Goal: Information Seeking & Learning: Check status

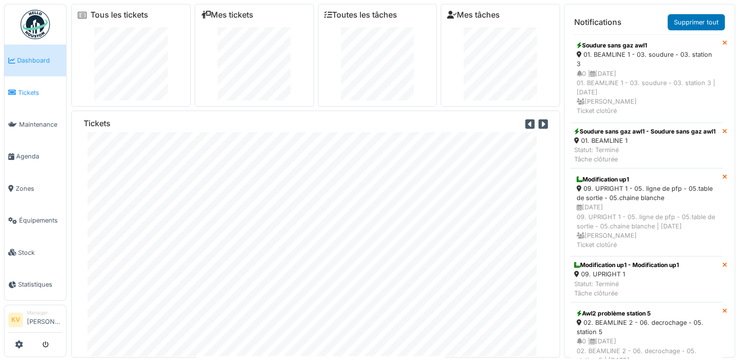
click at [25, 95] on span "Tickets" at bounding box center [40, 92] width 44 height 9
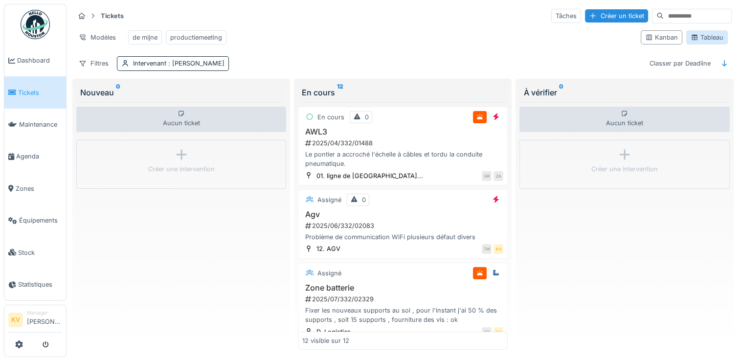
click at [708, 42] on div "Tableau" at bounding box center [707, 37] width 33 height 9
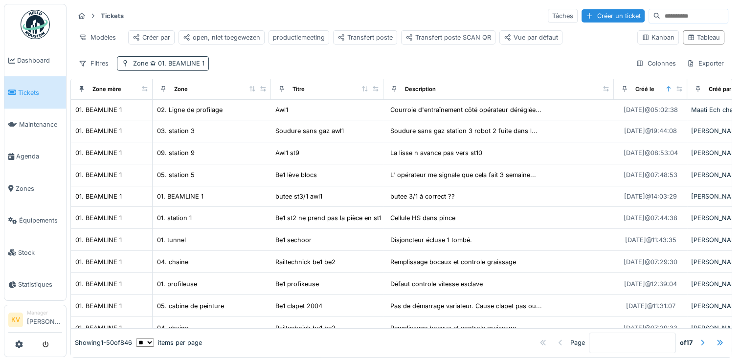
click at [175, 67] on span "01. BEAMLINE 1" at bounding box center [176, 63] width 56 height 7
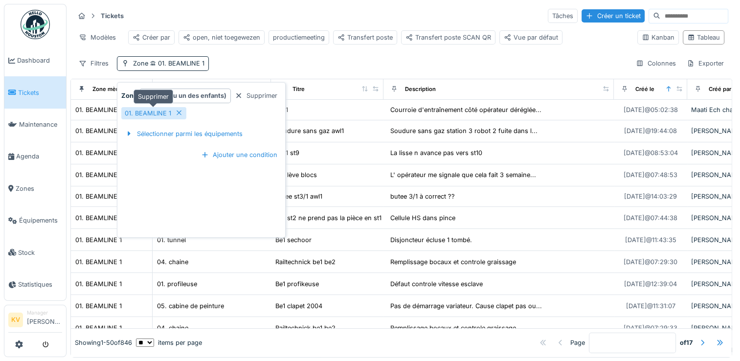
click at [178, 113] on icon at bounding box center [179, 113] width 8 height 6
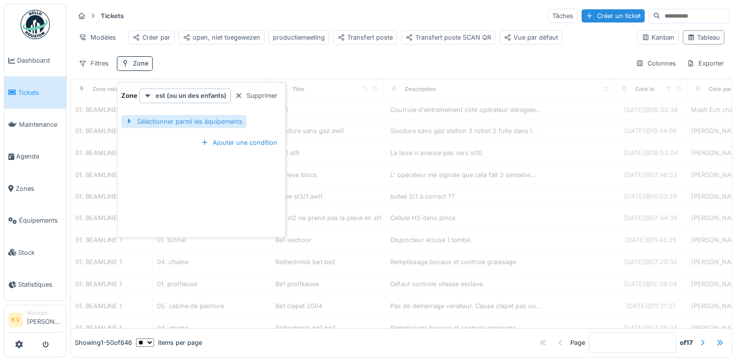
click at [178, 126] on div "Sélectionner parmi les équipements" at bounding box center [183, 121] width 125 height 13
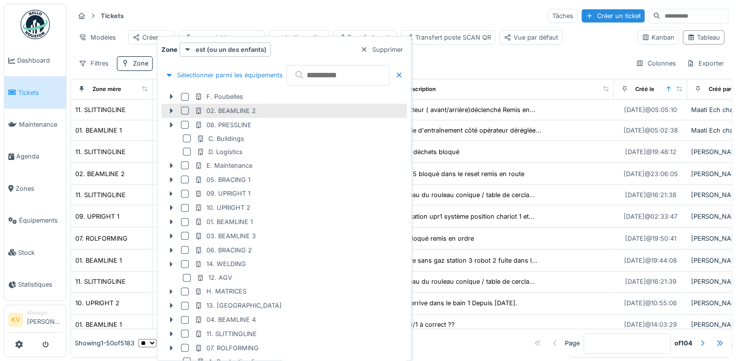
click at [185, 110] on div at bounding box center [185, 111] width 8 height 8
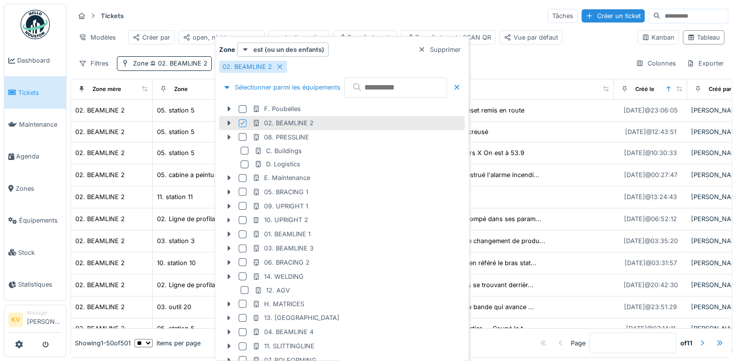
click at [338, 11] on div "Tickets Tâches Créer un ticket" at bounding box center [401, 16] width 654 height 16
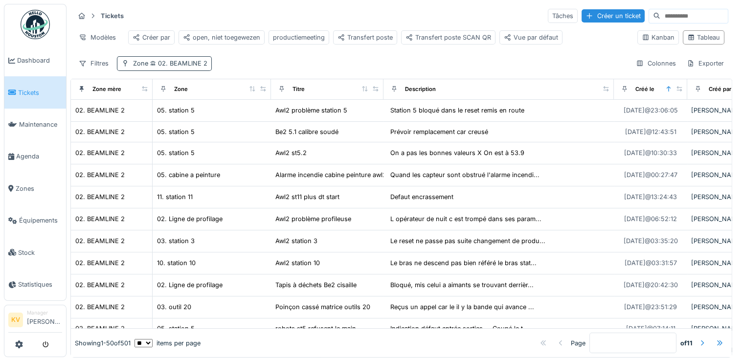
click at [196, 67] on span "02. BEAMLINE 2" at bounding box center [177, 63] width 59 height 7
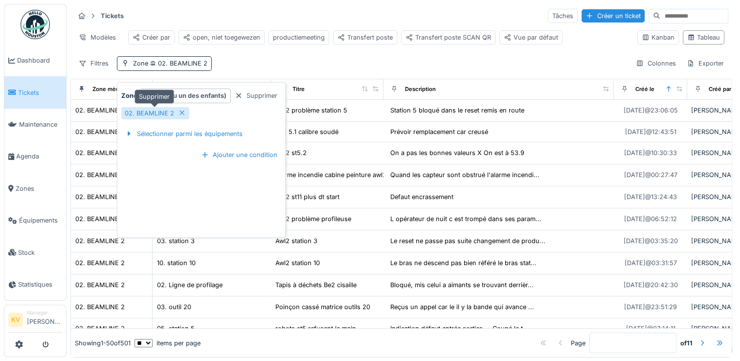
click at [180, 113] on icon at bounding box center [182, 113] width 5 height 5
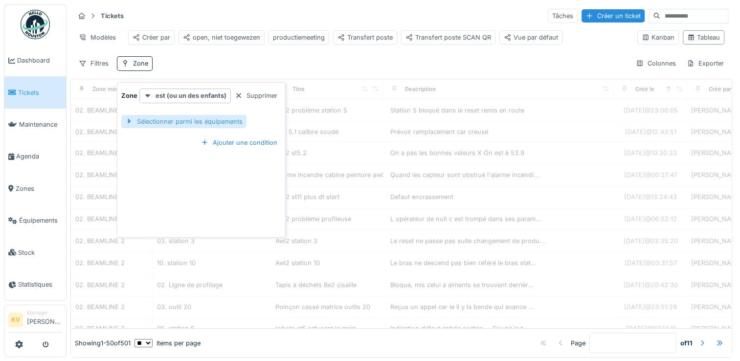
click at [182, 120] on div "Sélectionner parmi les équipements" at bounding box center [183, 121] width 125 height 13
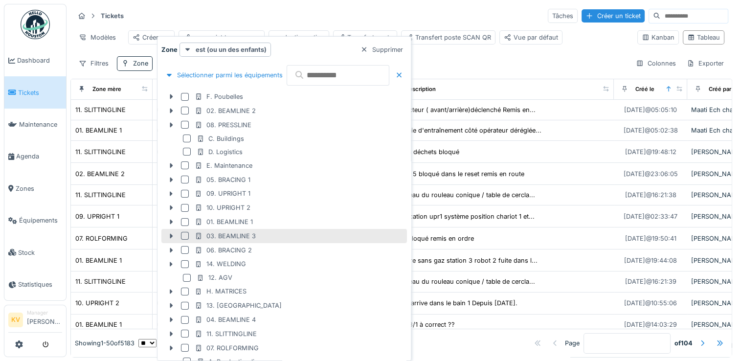
click at [183, 234] on div at bounding box center [185, 236] width 8 height 8
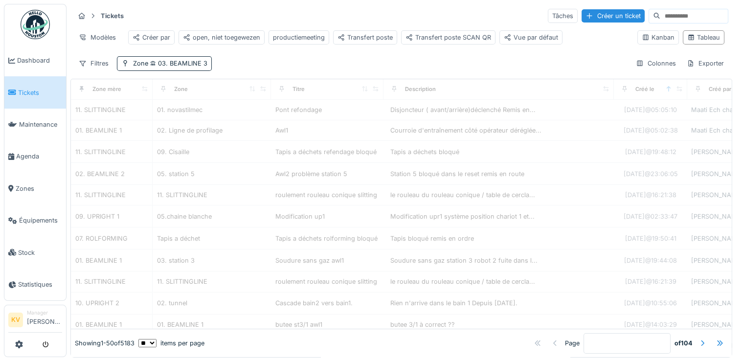
click at [411, 20] on div "Tickets Tâches Créer un ticket" at bounding box center [401, 16] width 654 height 16
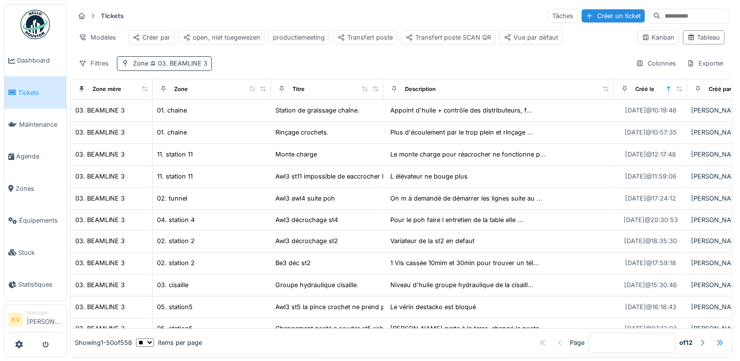
click at [182, 67] on span "03. BEAMLINE 3" at bounding box center [177, 63] width 59 height 7
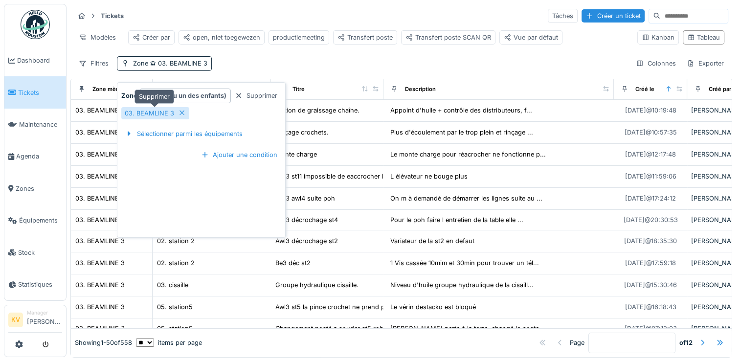
click at [179, 110] on icon at bounding box center [182, 113] width 8 height 6
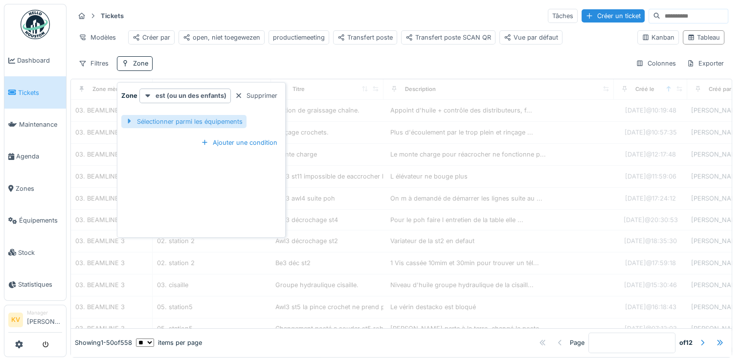
click at [188, 123] on div "Sélectionner parmi les équipements" at bounding box center [183, 121] width 125 height 13
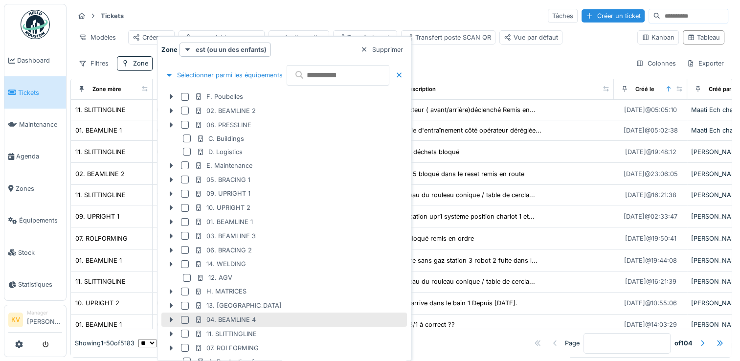
click at [184, 318] on div at bounding box center [185, 320] width 8 height 8
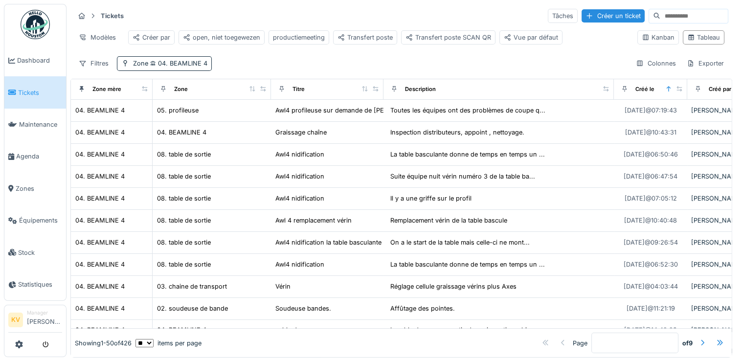
click at [421, 19] on div "Tickets Tâches Créer un ticket" at bounding box center [401, 16] width 654 height 16
click at [188, 67] on span "04. BEAMLINE 4" at bounding box center [177, 63] width 59 height 7
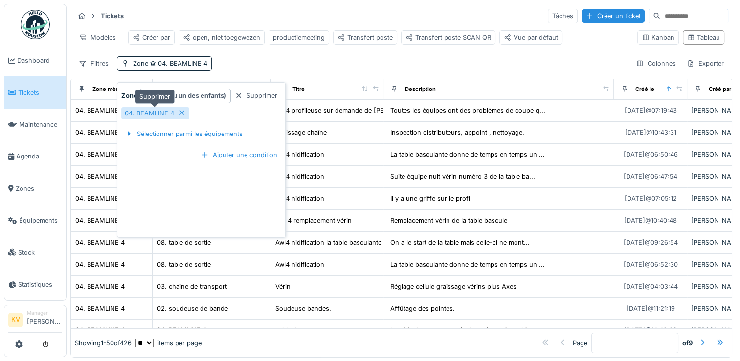
click at [181, 113] on icon at bounding box center [182, 113] width 5 height 5
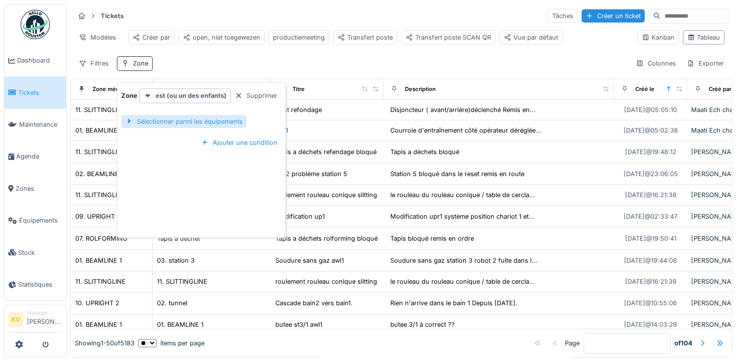
click at [179, 121] on div "Sélectionner parmi les équipements" at bounding box center [183, 121] width 125 height 13
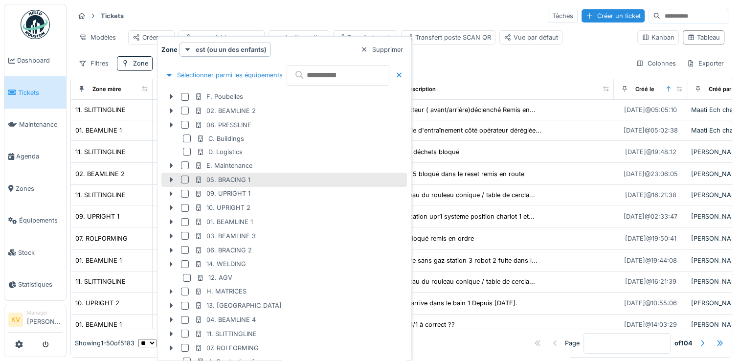
click at [183, 179] on div at bounding box center [185, 180] width 8 height 8
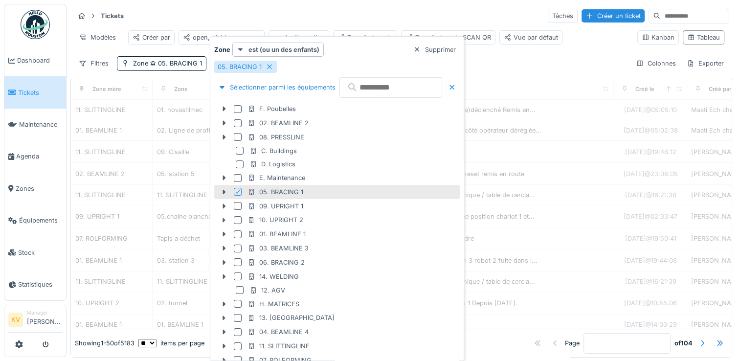
click at [304, 14] on div "Tickets Tâches Créer un ticket" at bounding box center [401, 16] width 654 height 16
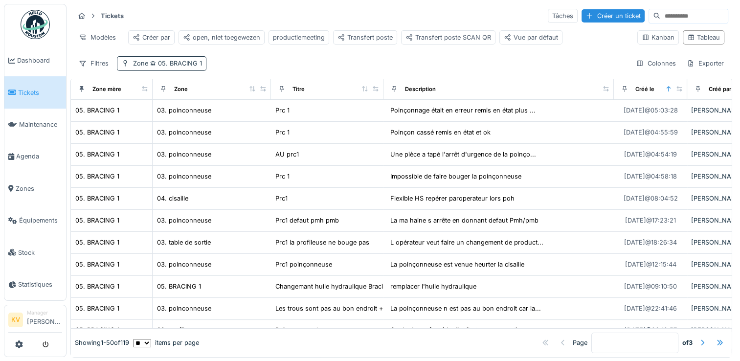
click at [196, 67] on span "05. BRACING 1" at bounding box center [175, 63] width 54 height 7
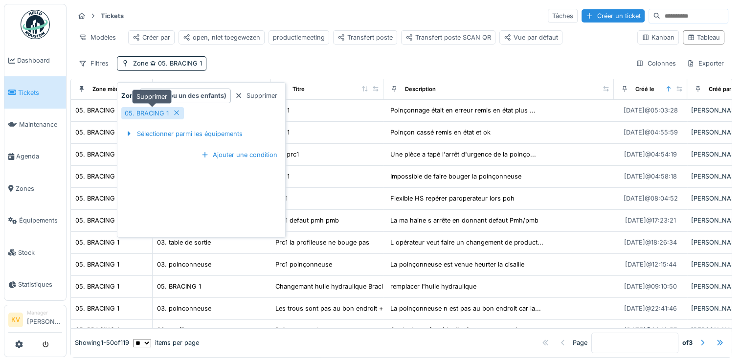
click at [178, 113] on icon at bounding box center [177, 113] width 8 height 6
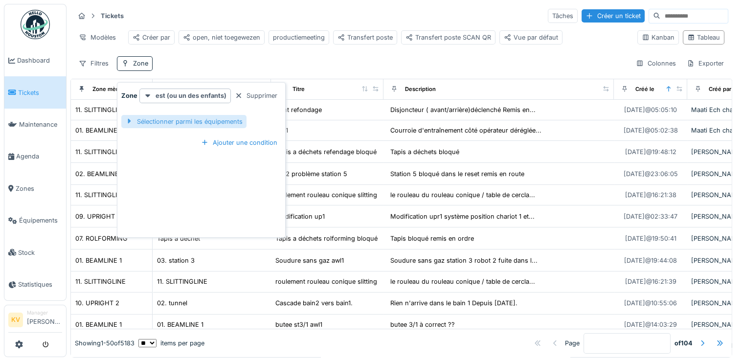
click at [182, 119] on div "Sélectionner parmi les équipements" at bounding box center [183, 121] width 125 height 13
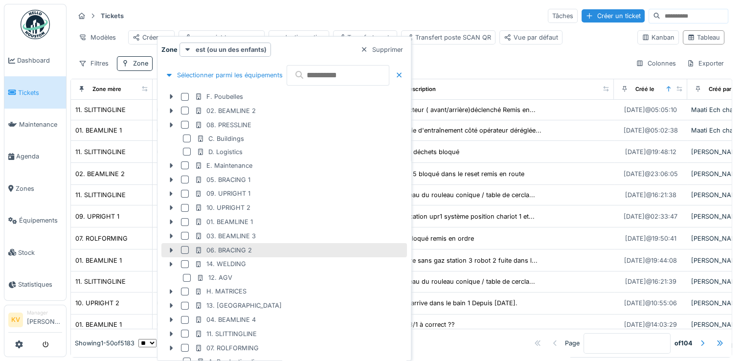
click at [187, 249] on div at bounding box center [185, 250] width 8 height 8
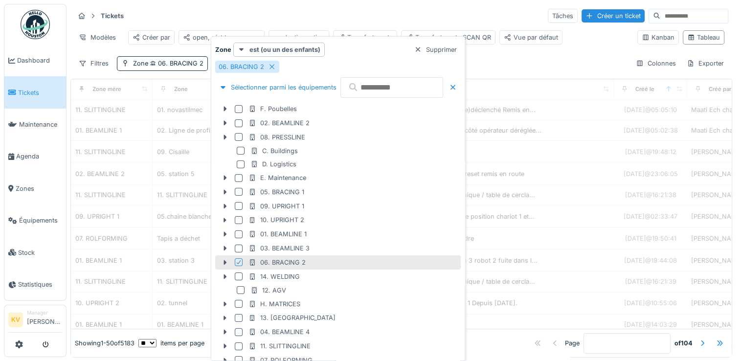
click at [307, 16] on div "Tickets Tâches Créer un ticket" at bounding box center [401, 16] width 654 height 16
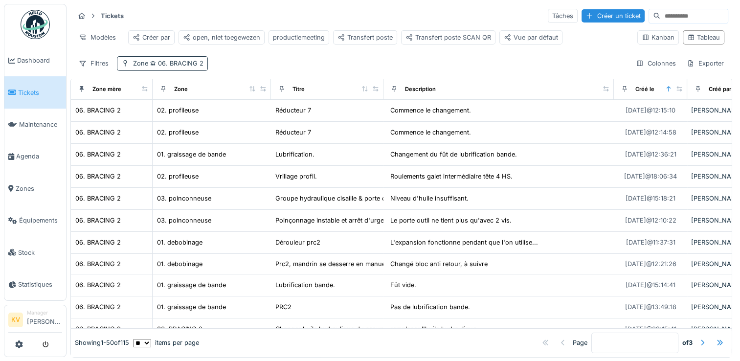
click at [181, 67] on span "06. BRACING 2" at bounding box center [175, 63] width 55 height 7
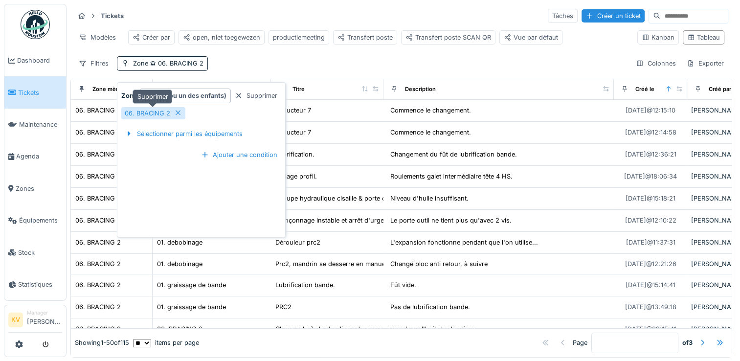
click at [174, 114] on icon at bounding box center [178, 113] width 8 height 6
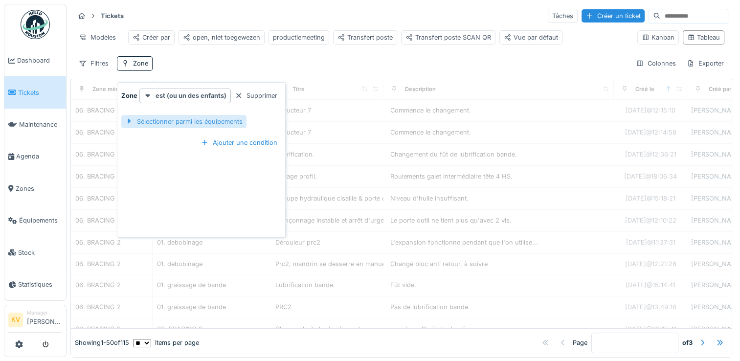
click at [196, 124] on div "Sélectionner parmi les équipements" at bounding box center [183, 121] width 125 height 13
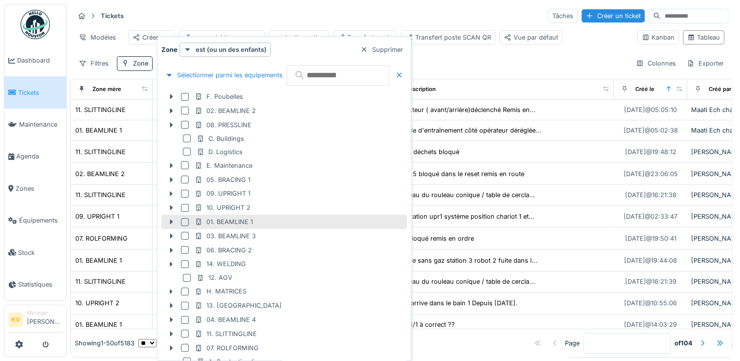
click at [183, 222] on div at bounding box center [185, 222] width 8 height 8
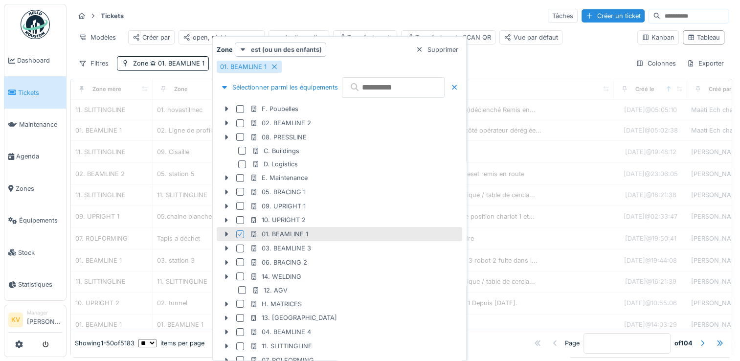
click at [405, 12] on div "Tickets Tâches Créer un ticket" at bounding box center [401, 16] width 654 height 16
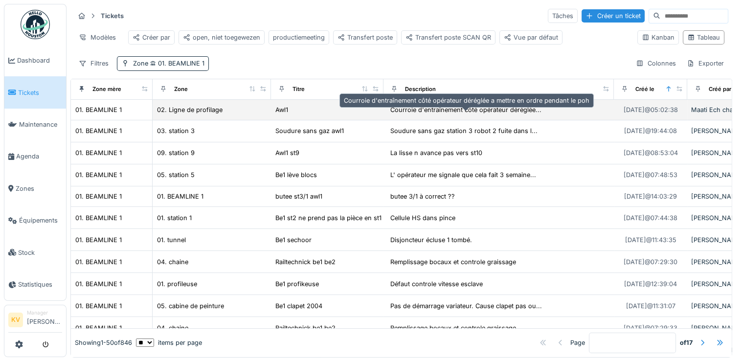
click at [432, 114] on div "Courroie d'entraînement côté opérateur déréglée..." at bounding box center [465, 109] width 151 height 9
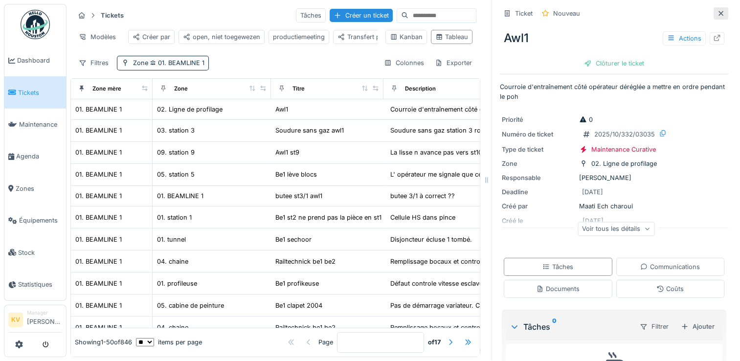
click at [719, 11] on icon at bounding box center [721, 13] width 5 height 5
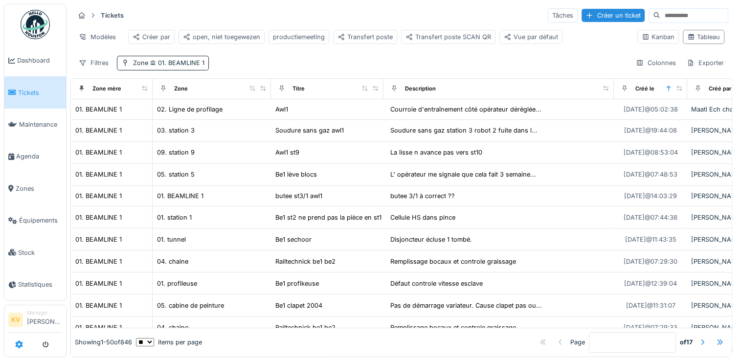
click at [18, 342] on icon at bounding box center [19, 344] width 8 height 8
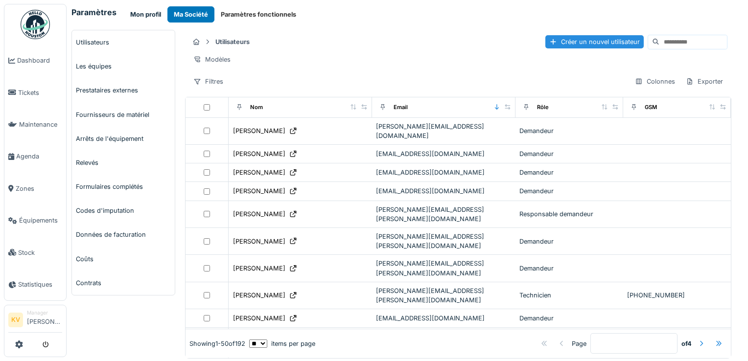
click at [149, 16] on button "Mon profil" at bounding box center [146, 14] width 44 height 16
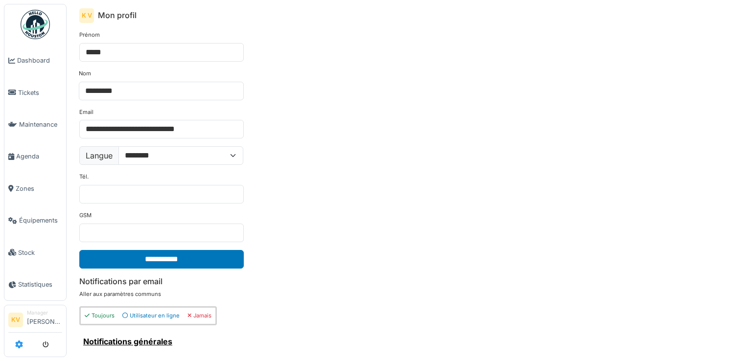
click at [20, 343] on icon at bounding box center [19, 344] width 8 height 8
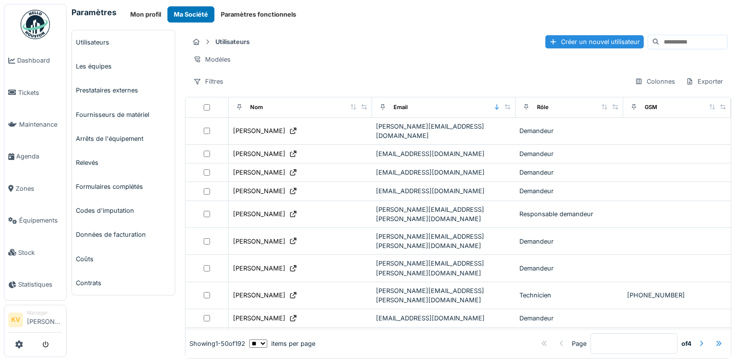
click at [270, 18] on button "Paramètres fonctionnels" at bounding box center [258, 14] width 88 height 16
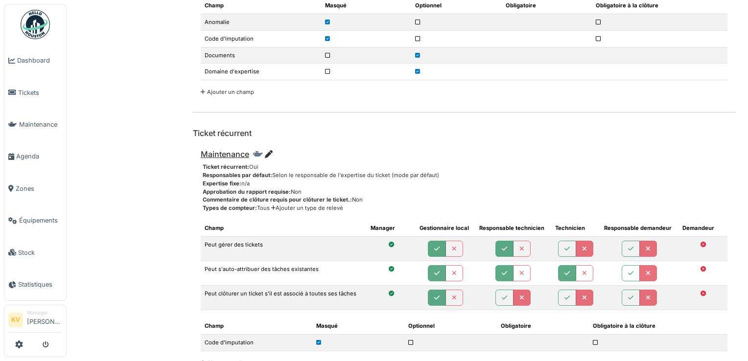
scroll to position [4820, 0]
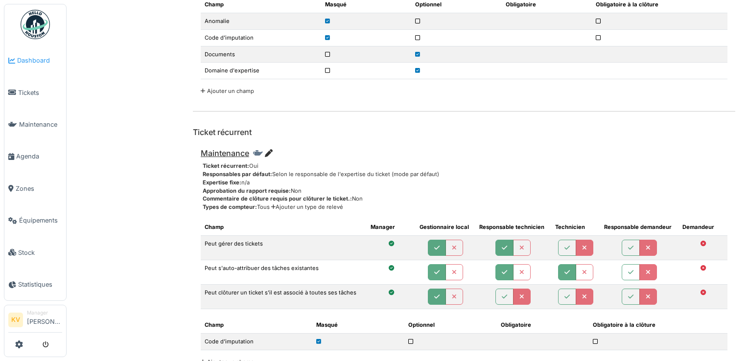
click at [32, 62] on span "Dashboard" at bounding box center [39, 60] width 45 height 9
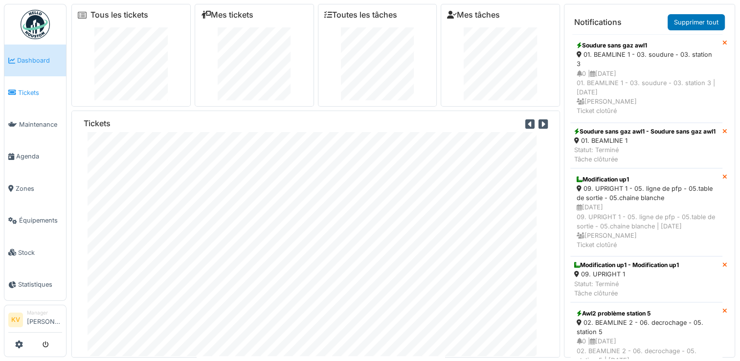
click at [26, 91] on span "Tickets" at bounding box center [40, 92] width 44 height 9
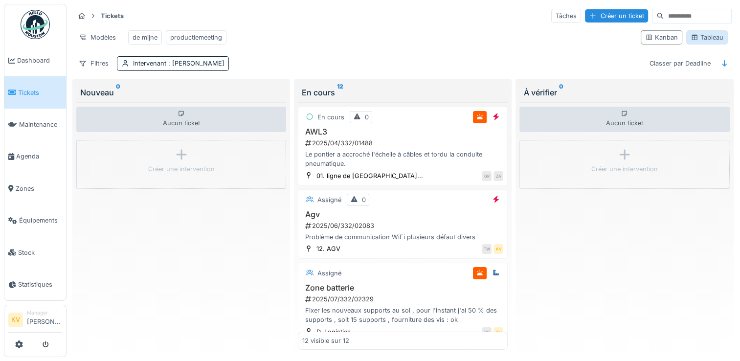
click at [695, 40] on div "Tableau" at bounding box center [707, 37] width 33 height 9
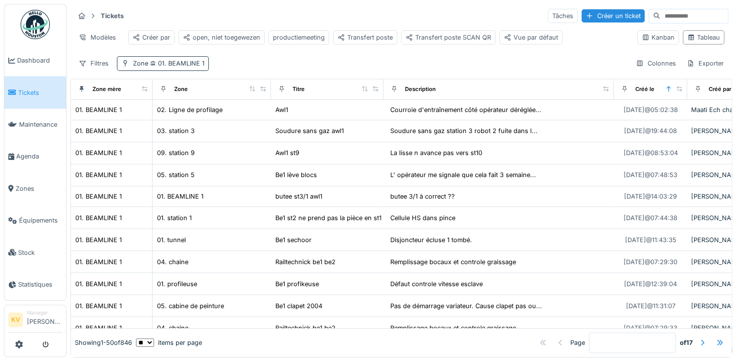
click at [184, 67] on span "01. BEAMLINE 1" at bounding box center [176, 63] width 56 height 7
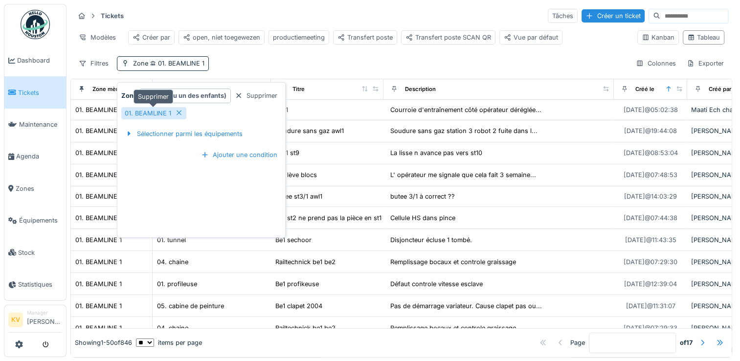
click at [178, 113] on icon at bounding box center [179, 113] width 5 height 5
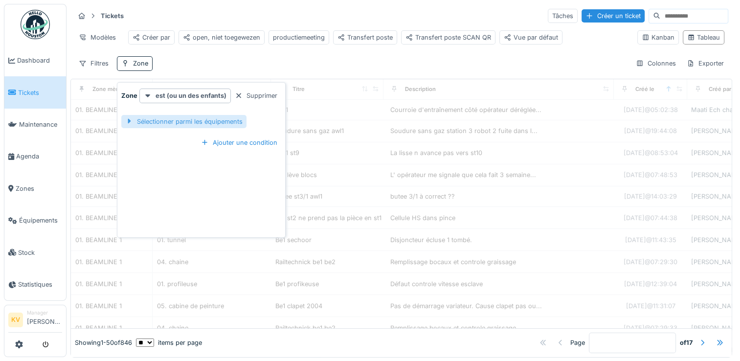
click at [184, 119] on div "Sélectionner parmi les équipements" at bounding box center [183, 121] width 125 height 13
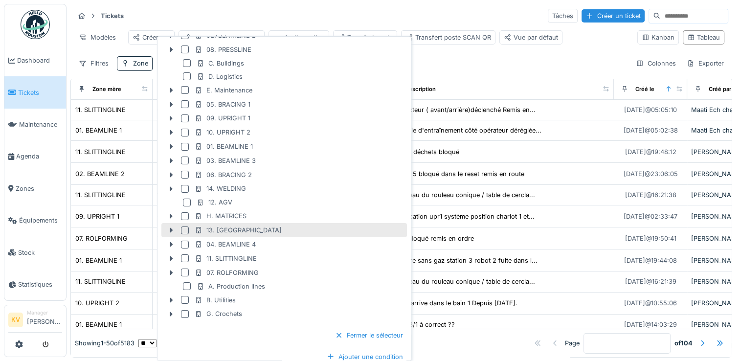
scroll to position [78, 0]
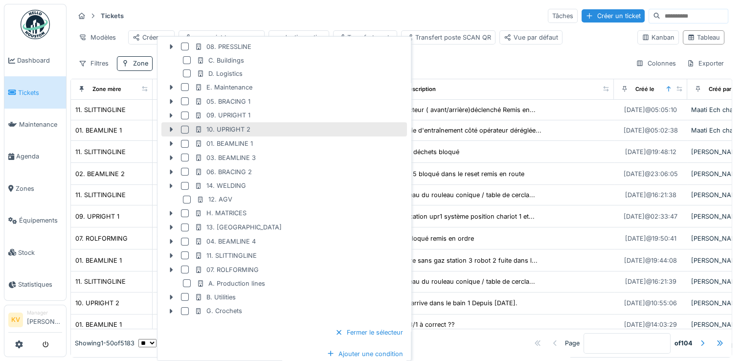
click at [182, 129] on div at bounding box center [185, 130] width 8 height 8
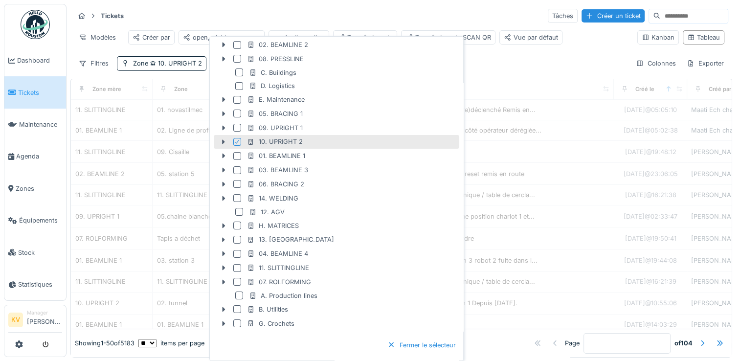
scroll to position [90, 0]
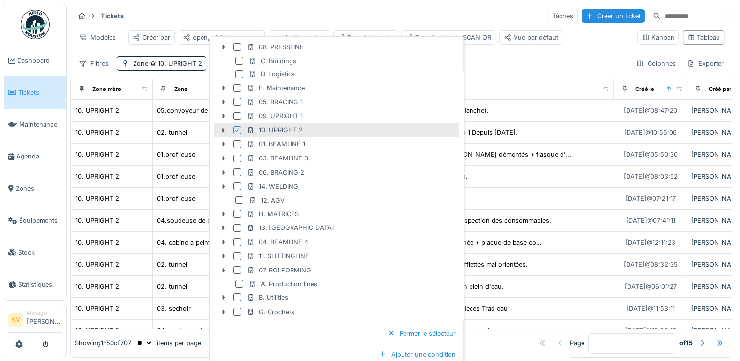
click at [397, 10] on div "Tickets Tâches Créer un ticket" at bounding box center [401, 16] width 654 height 16
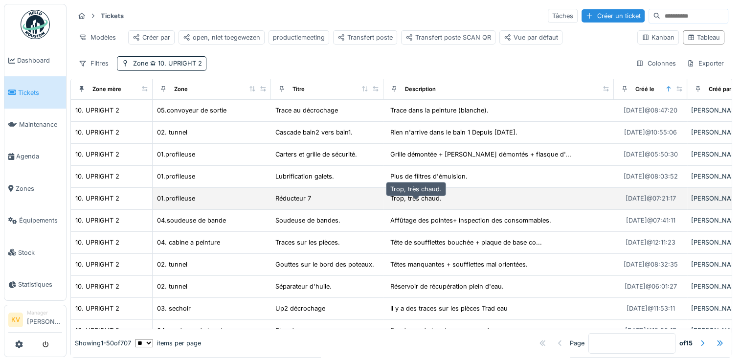
click at [436, 203] on div "Trop, très chaud." at bounding box center [415, 198] width 51 height 9
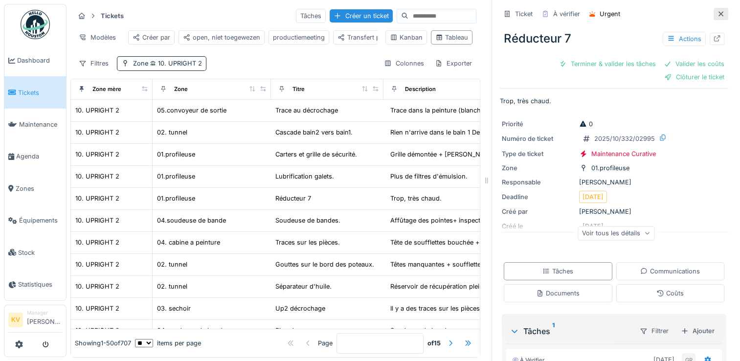
click at [717, 17] on div at bounding box center [721, 13] width 8 height 9
